Goal: Obtain resource: Download file/media

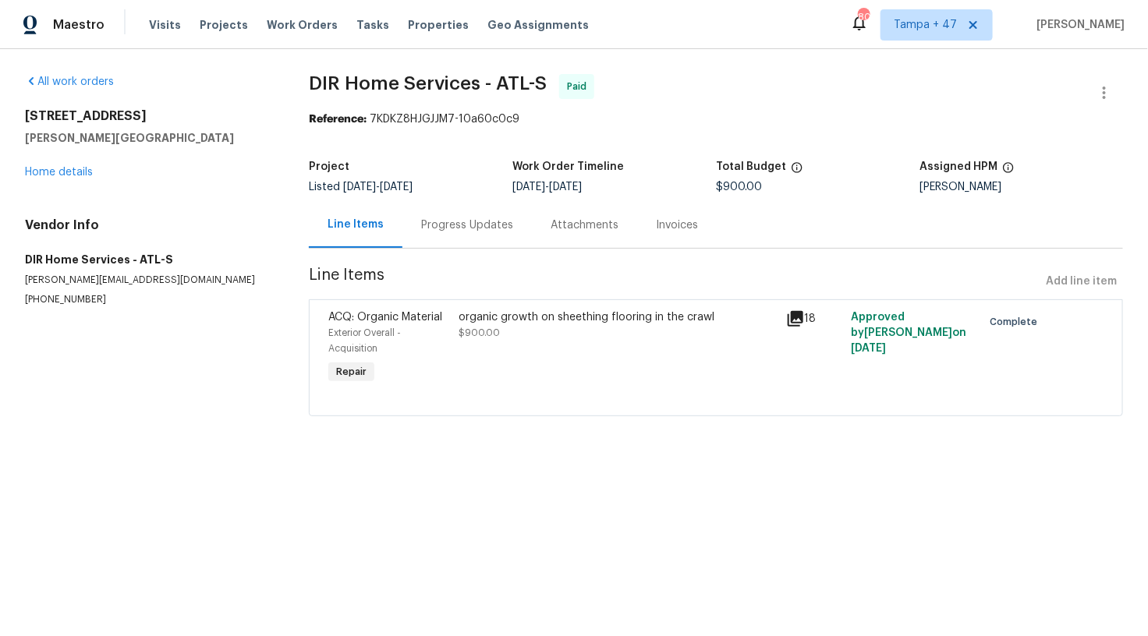
click at [794, 318] on icon at bounding box center [796, 319] width 16 height 16
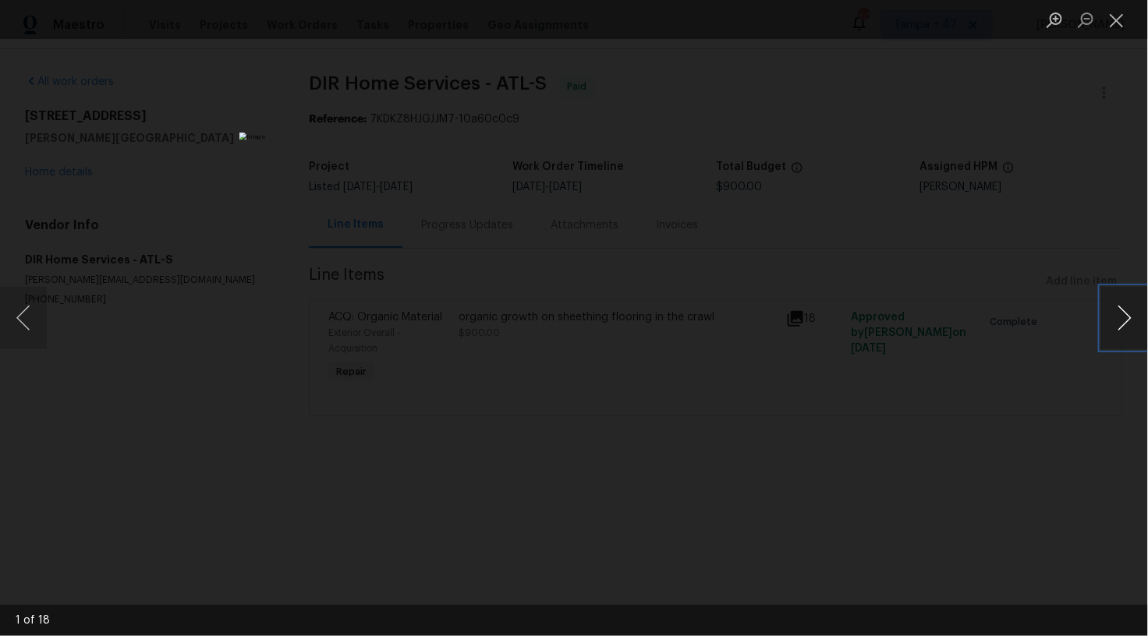
click at [1122, 324] on button "Next image" at bounding box center [1124, 318] width 47 height 62
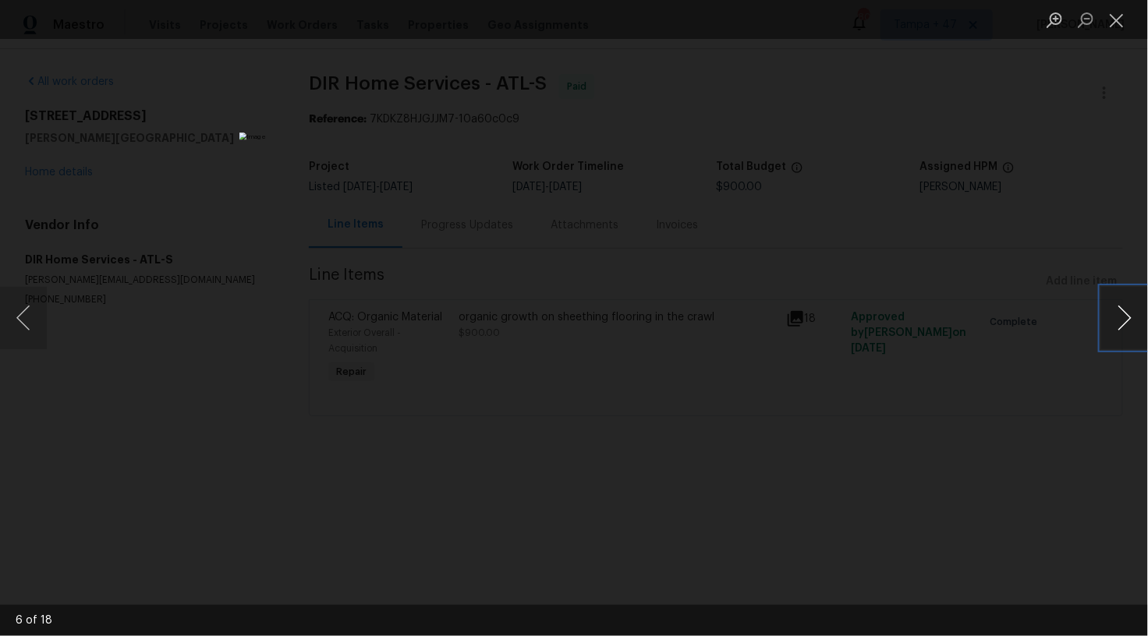
click at [1122, 324] on button "Next image" at bounding box center [1124, 318] width 47 height 62
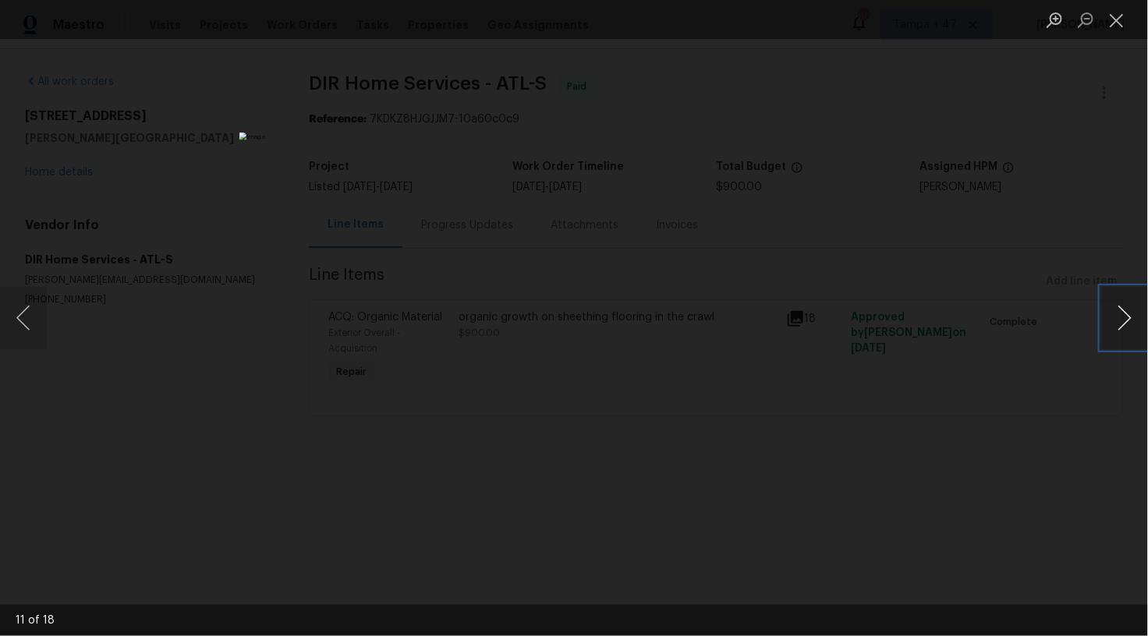
click at [1122, 324] on button "Next image" at bounding box center [1124, 318] width 47 height 62
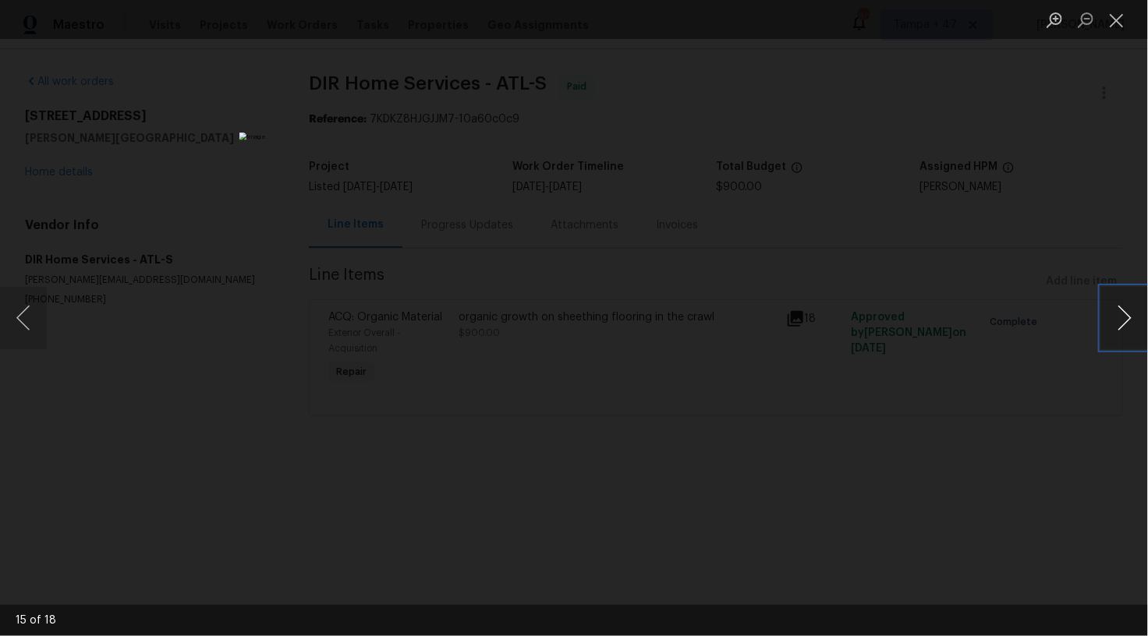
click at [1122, 324] on button "Next image" at bounding box center [1124, 318] width 47 height 62
click at [41, 318] on button "Previous image" at bounding box center [23, 318] width 47 height 62
click at [267, 303] on div "Lightbox" at bounding box center [574, 318] width 1148 height 636
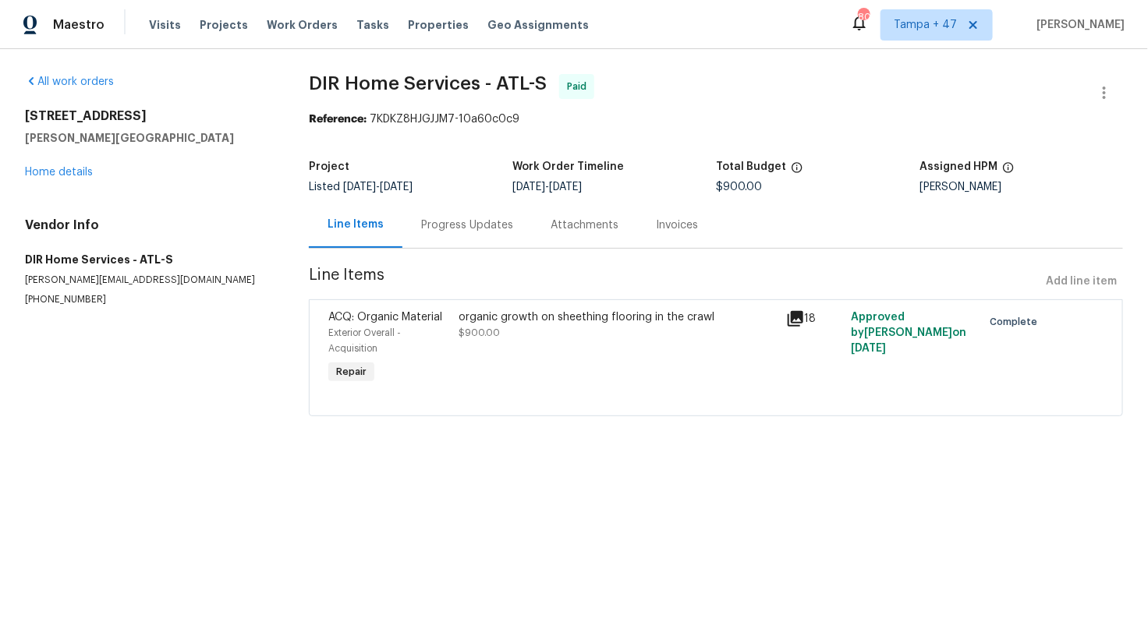
click at [789, 318] on icon at bounding box center [796, 319] width 16 height 16
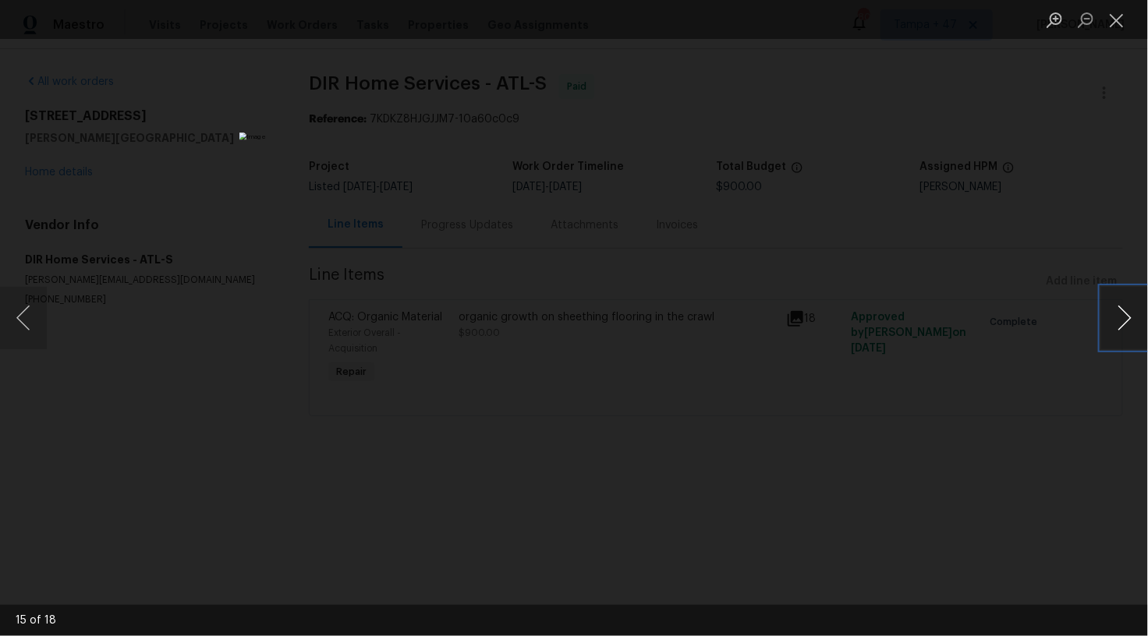
click at [1122, 318] on button "Next image" at bounding box center [1124, 318] width 47 height 62
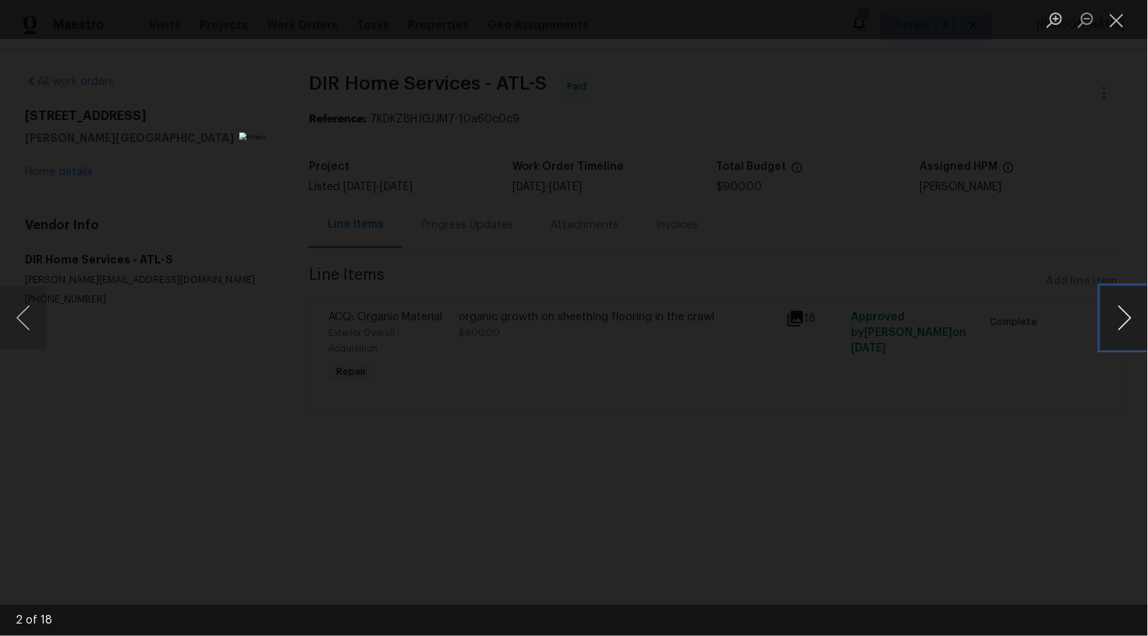
click at [1122, 318] on button "Next image" at bounding box center [1124, 318] width 47 height 62
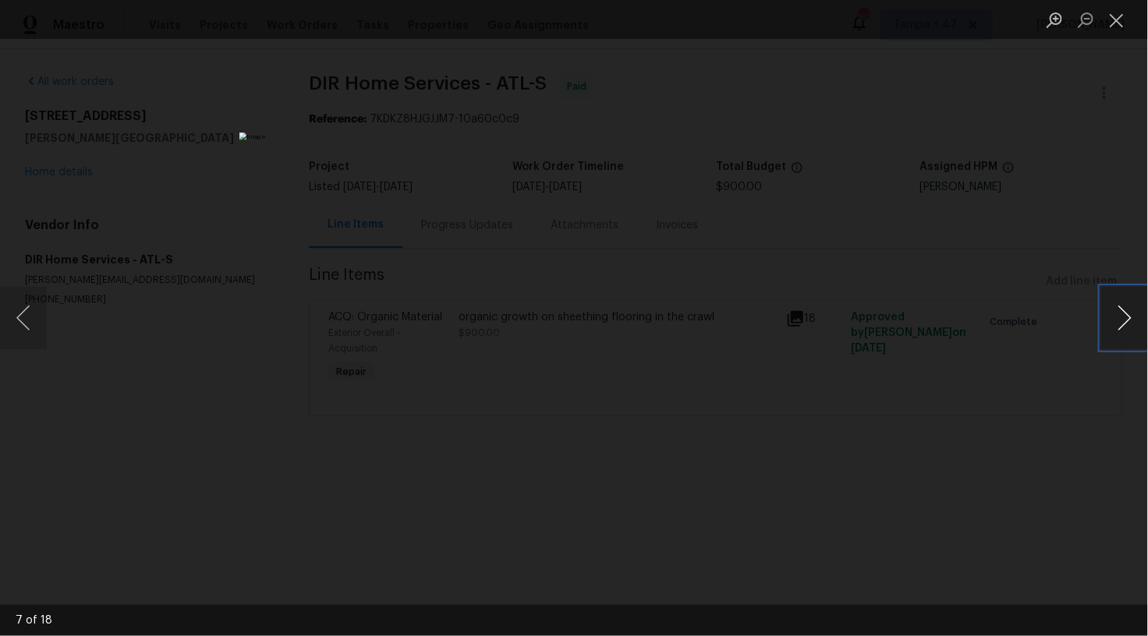
click at [1122, 318] on button "Next image" at bounding box center [1124, 318] width 47 height 62
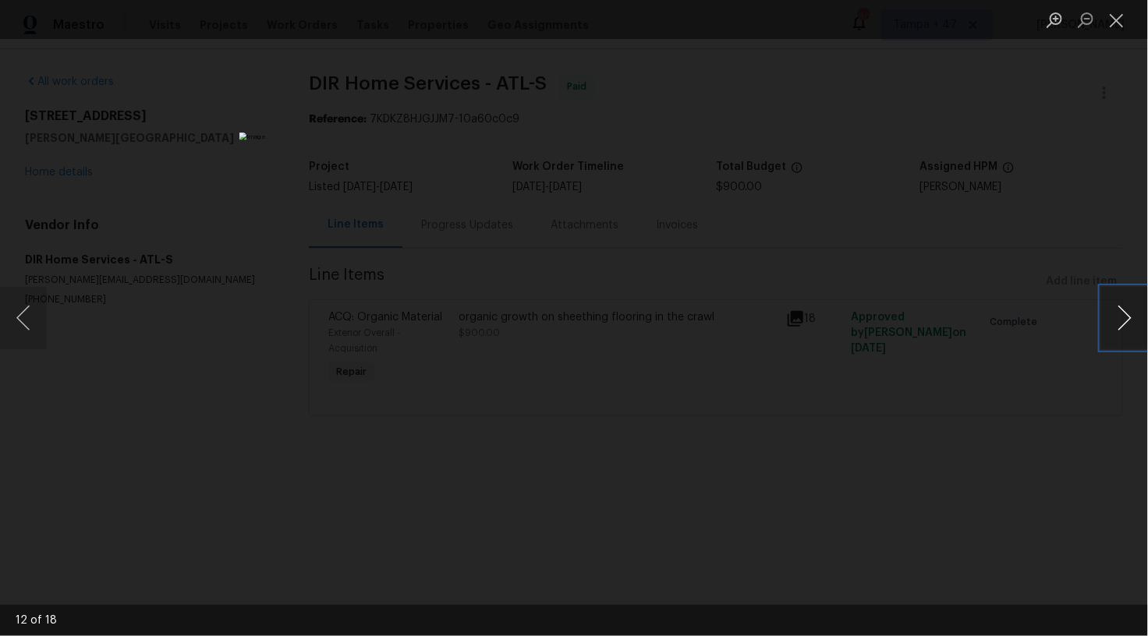
click at [1122, 318] on button "Next image" at bounding box center [1124, 318] width 47 height 62
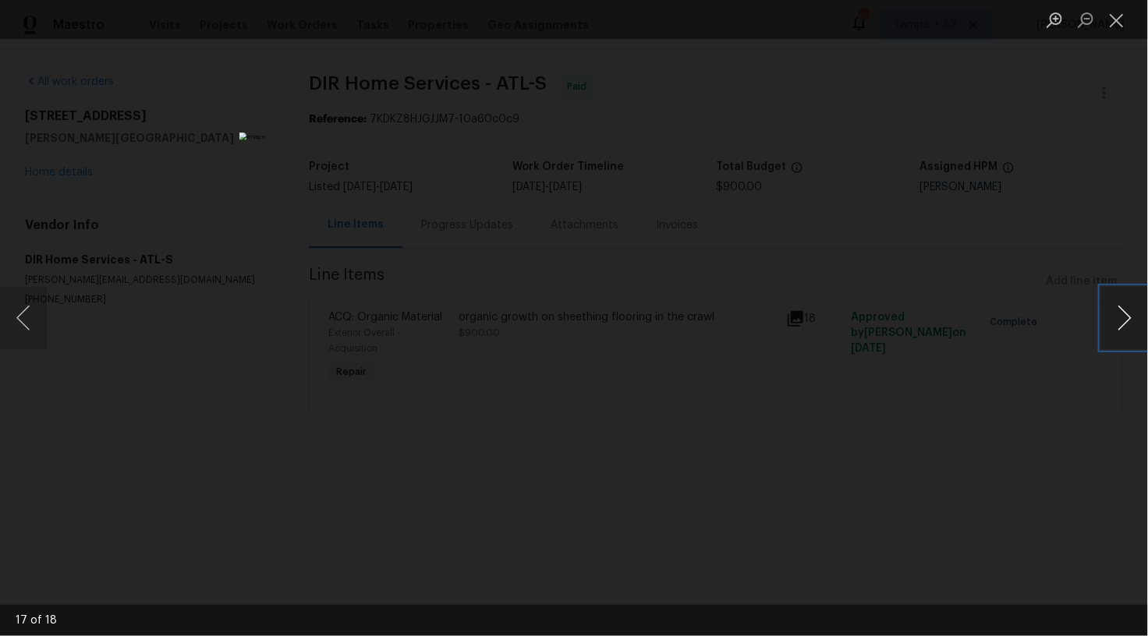
click at [1122, 318] on button "Next image" at bounding box center [1124, 318] width 47 height 62
click at [1127, 324] on button "Next image" at bounding box center [1124, 318] width 47 height 62
click at [41, 325] on button "Previous image" at bounding box center [23, 318] width 47 height 62
click at [1129, 320] on button "Next image" at bounding box center [1124, 318] width 47 height 62
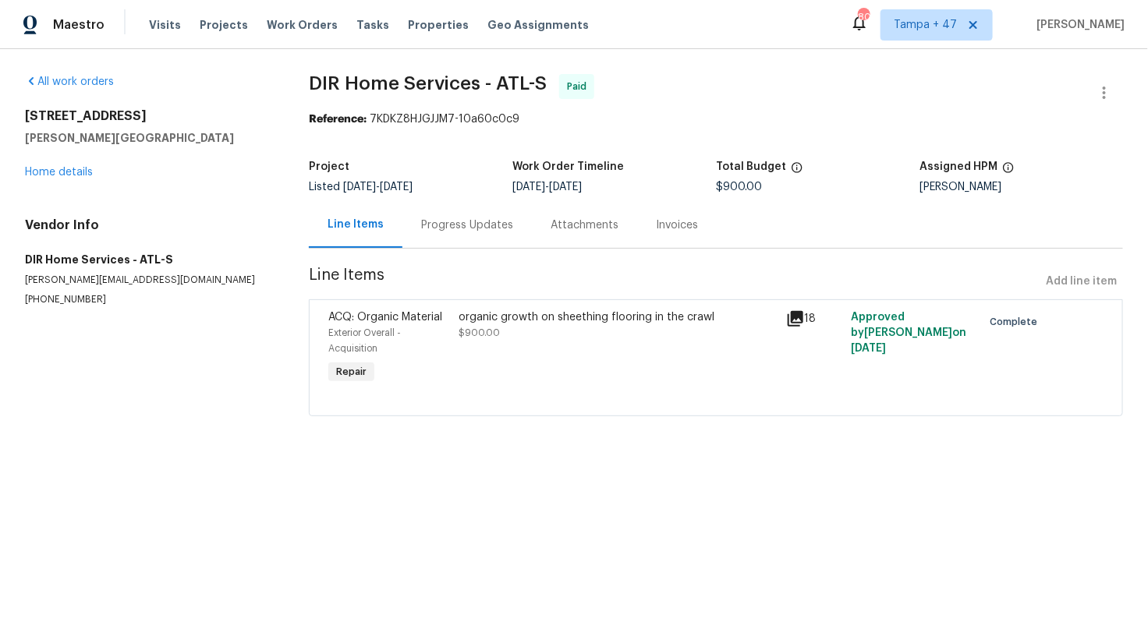
click at [640, 329] on div "organic growth on sheething flooring in the crawl $900.00" at bounding box center [617, 325] width 317 height 31
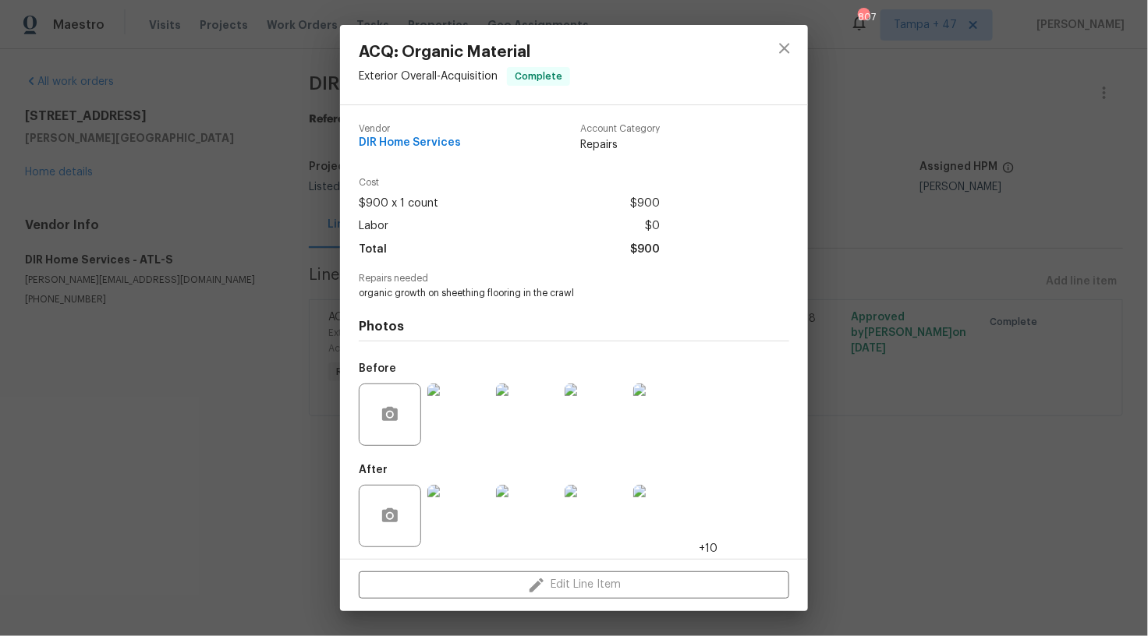
scroll to position [3, 0]
click at [852, 267] on div "ACQ: Organic Material Exterior Overall - Acquisition Complete Vendor DIR Home S…" at bounding box center [574, 318] width 1148 height 636
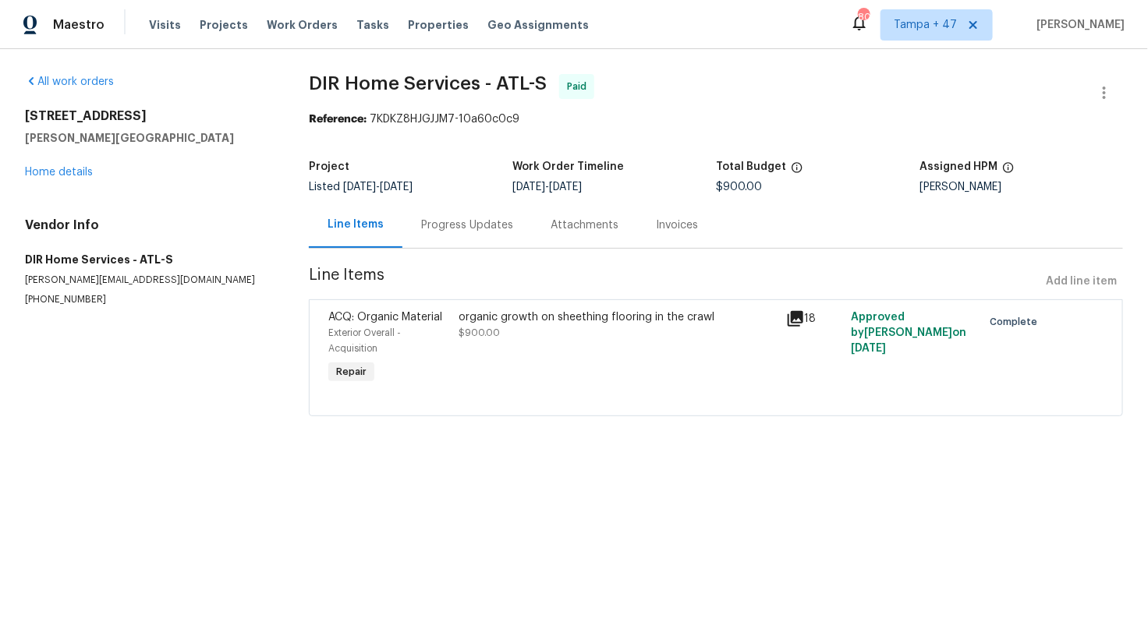
click at [682, 222] on div "Invoices" at bounding box center [677, 226] width 42 height 16
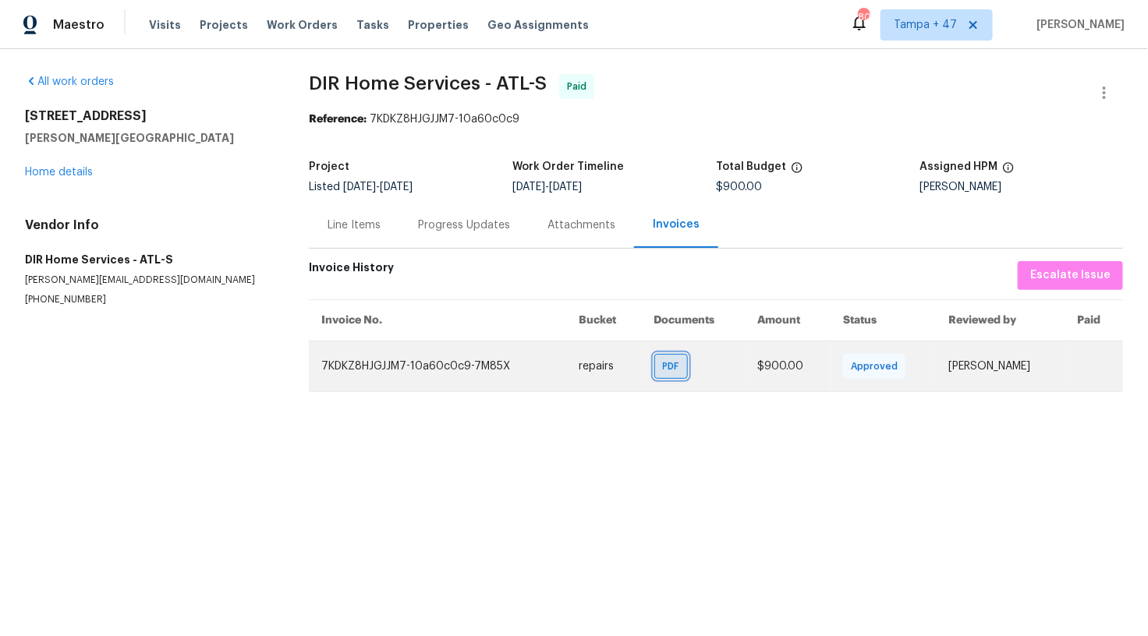
click at [663, 367] on span "PDF" at bounding box center [674, 367] width 23 height 16
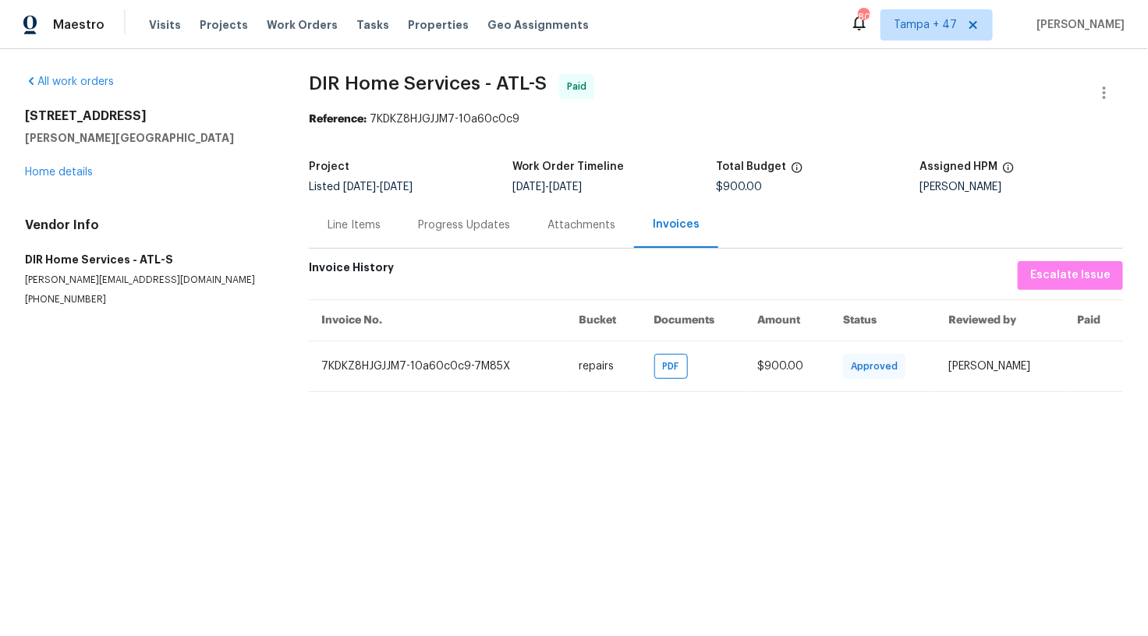
click at [635, 80] on span "DIR Home Services - ATL-S Paid" at bounding box center [697, 92] width 777 height 37
